Goal: Use online tool/utility: Utilize a website feature to perform a specific function

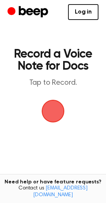
click at [56, 105] on span "button" at bounding box center [52, 110] width 41 height 41
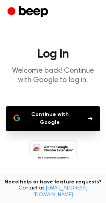
click at [47, 122] on button "Continue with Google" at bounding box center [53, 118] width 94 height 25
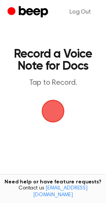
click at [58, 107] on span "button" at bounding box center [53, 111] width 42 height 42
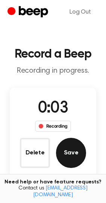
click at [76, 159] on button "Save" at bounding box center [71, 153] width 30 height 30
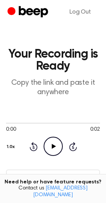
click at [55, 149] on icon "Play Audio" at bounding box center [53, 145] width 19 height 19
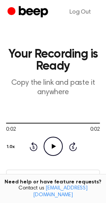
click at [55, 149] on icon "Play Audio" at bounding box center [53, 145] width 19 height 19
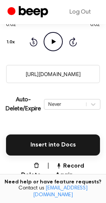
scroll to position [123, 0]
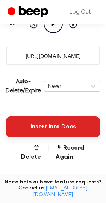
click at [37, 121] on button "Insert into Docs" at bounding box center [53, 126] width 94 height 21
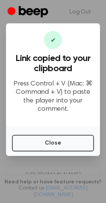
scroll to position [0, 0]
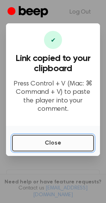
click at [40, 141] on button "Close" at bounding box center [53, 143] width 82 height 17
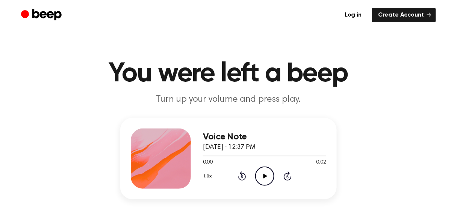
click at [167, 161] on div at bounding box center [161, 158] width 60 height 60
click at [257, 182] on icon "Play Audio" at bounding box center [264, 175] width 19 height 19
